Goal: Task Accomplishment & Management: Manage account settings

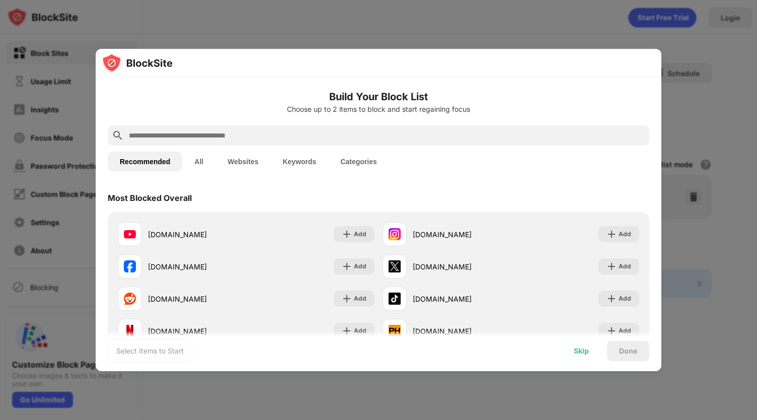
click at [589, 353] on div "Skip" at bounding box center [581, 351] width 39 height 20
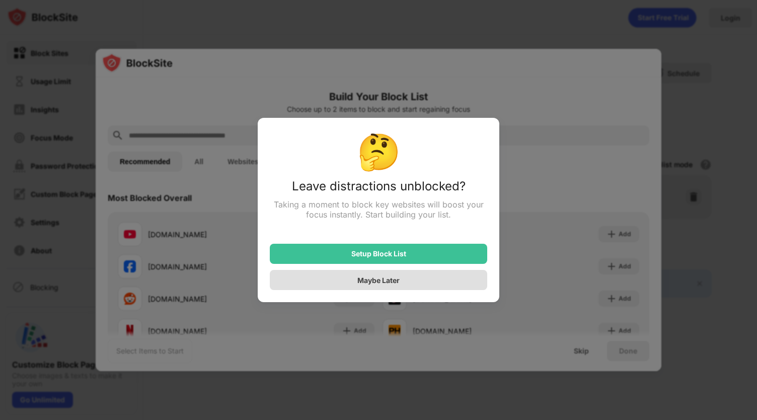
click at [435, 272] on div "Maybe Later" at bounding box center [378, 280] width 217 height 20
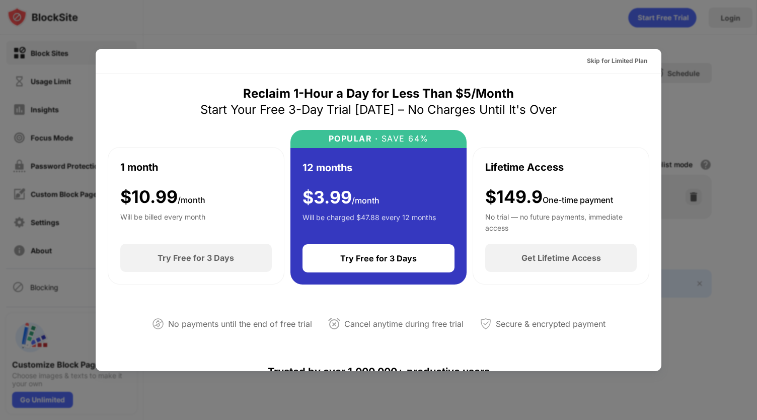
click at [572, 39] on div at bounding box center [378, 210] width 757 height 420
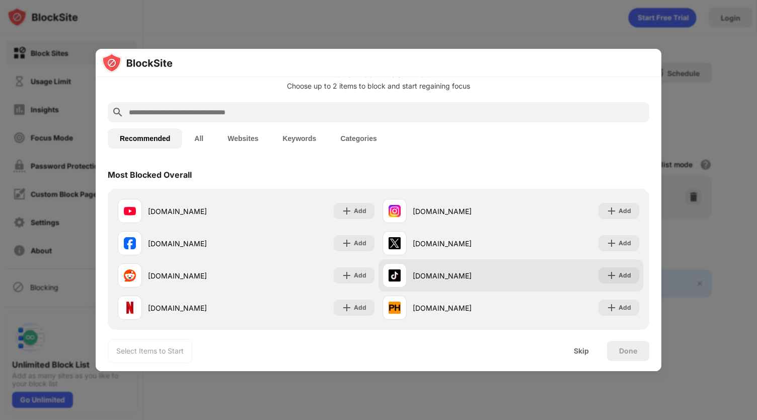
scroll to position [27, 0]
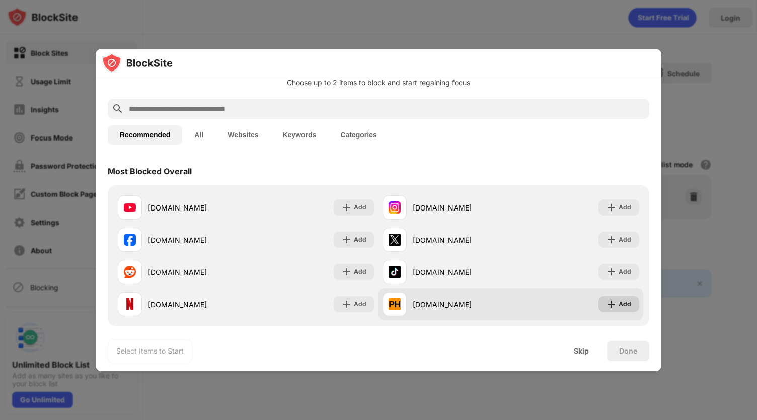
click at [618, 307] on div "Add" at bounding box center [624, 304] width 13 height 10
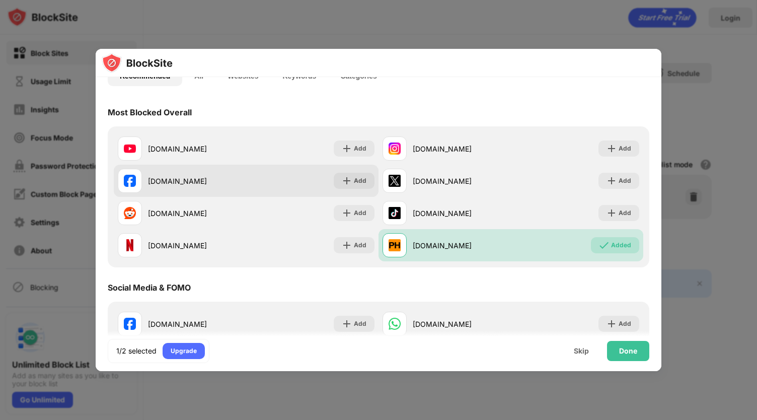
scroll to position [86, 0]
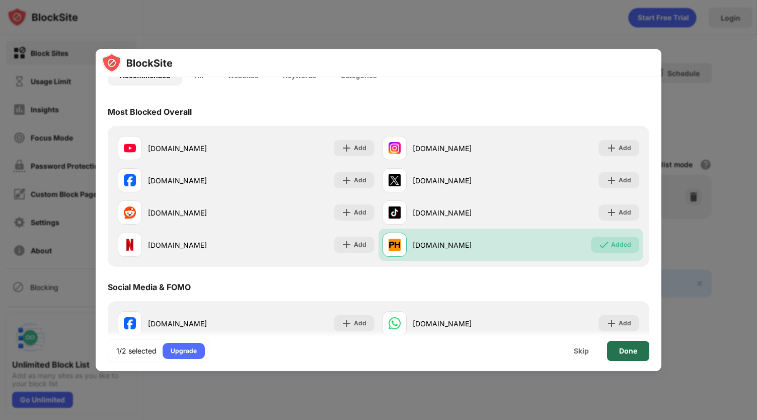
click at [621, 354] on div "Done" at bounding box center [628, 351] width 18 height 8
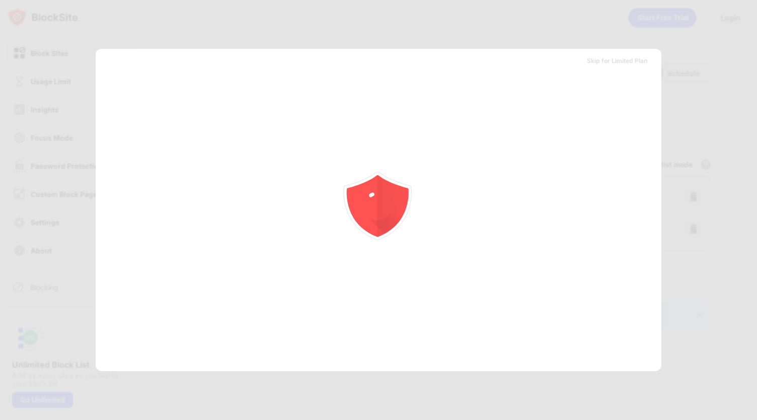
scroll to position [0, 0]
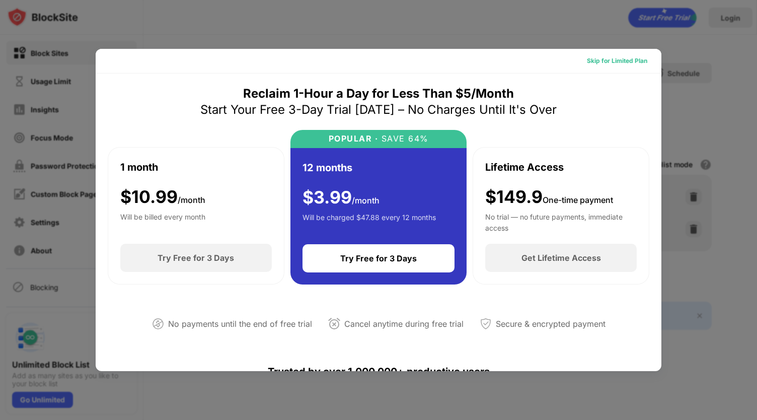
click at [608, 60] on div "Skip for Limited Plan" at bounding box center [617, 61] width 60 height 10
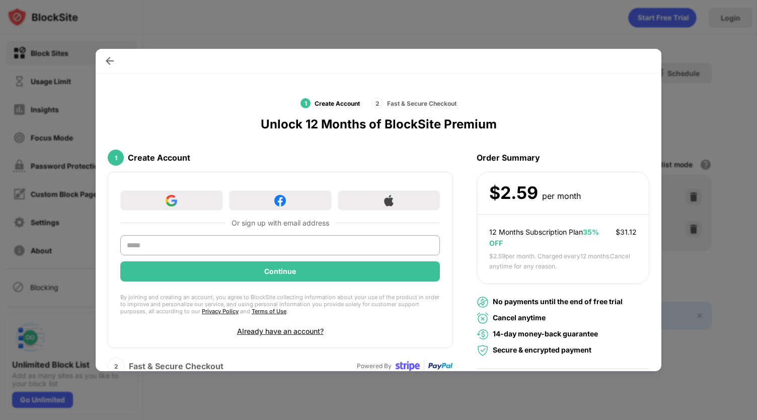
click at [637, 61] on div at bounding box center [379, 61] width 566 height 25
click at [110, 56] on img at bounding box center [110, 61] width 10 height 10
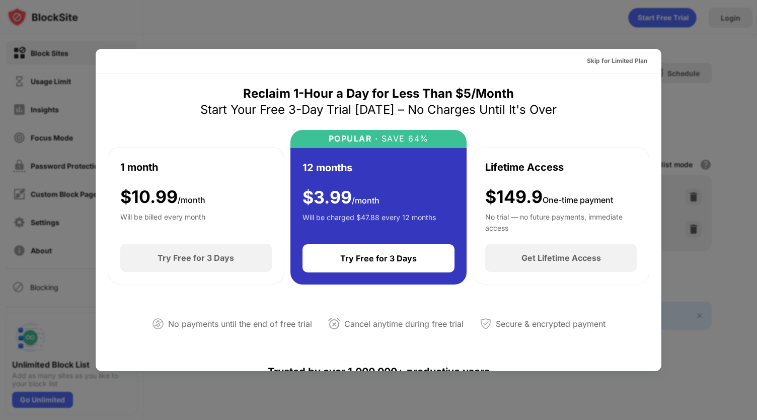
click at [132, 24] on div at bounding box center [378, 210] width 757 height 420
click at [244, 400] on div at bounding box center [378, 210] width 757 height 420
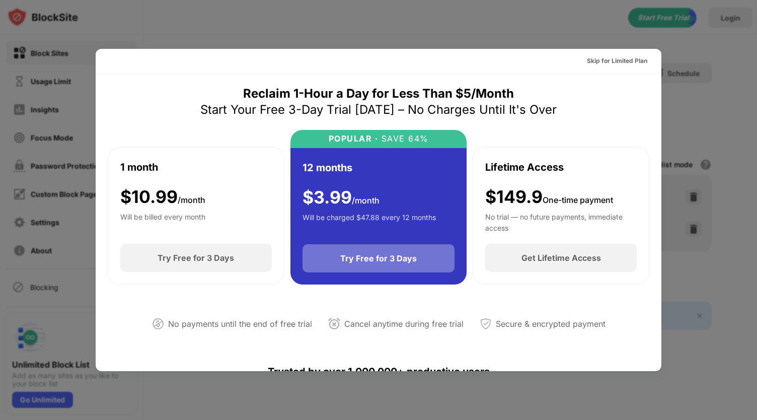
click at [352, 261] on div "Try Free for 3 Days" at bounding box center [378, 258] width 76 height 10
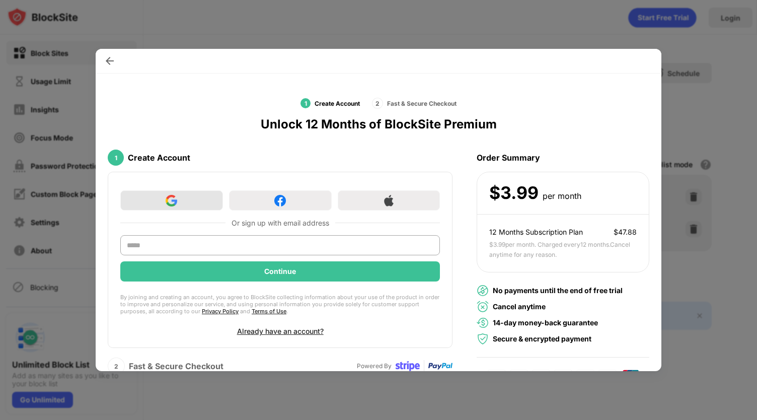
click at [191, 200] on div at bounding box center [171, 200] width 103 height 20
